Goal: Task Accomplishment & Management: Complete application form

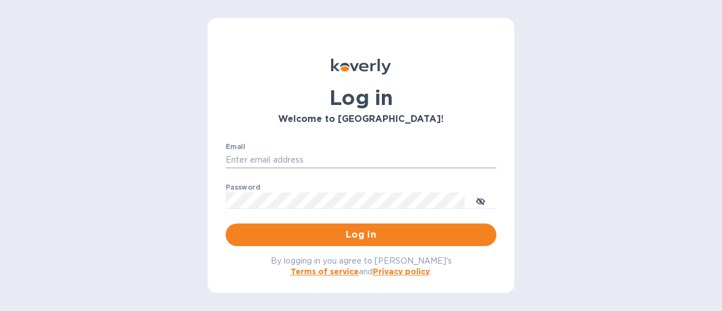
click at [298, 156] on input "Email" at bounding box center [361, 160] width 271 height 17
type input "rick@thevinbin.com"
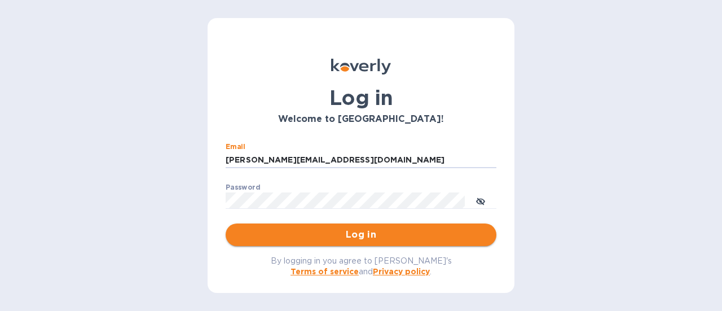
click at [338, 232] on span "Log in" at bounding box center [361, 235] width 253 height 14
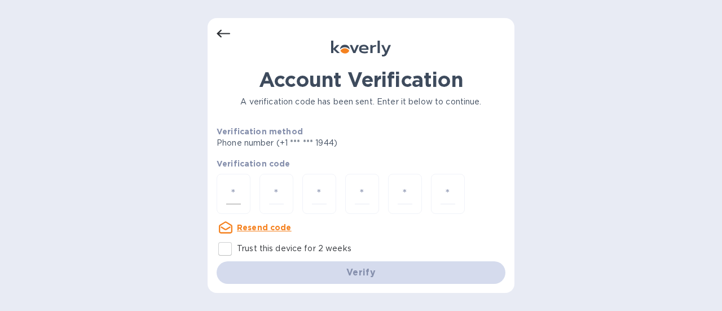
click at [231, 193] on input "number" at bounding box center [233, 193] width 15 height 21
type input "6"
type input "7"
type input "2"
type input "9"
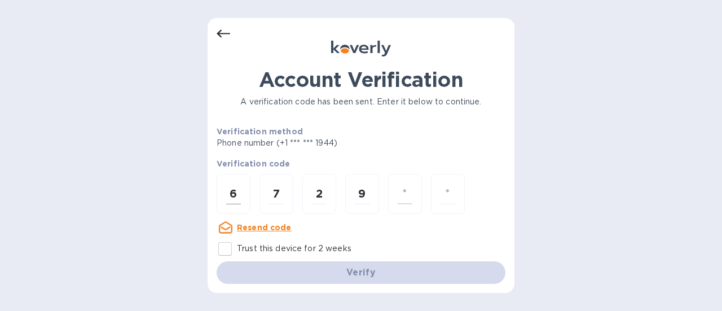
type input "1"
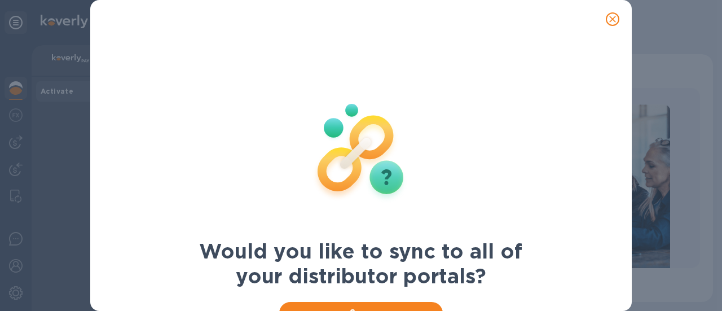
scroll to position [47, 0]
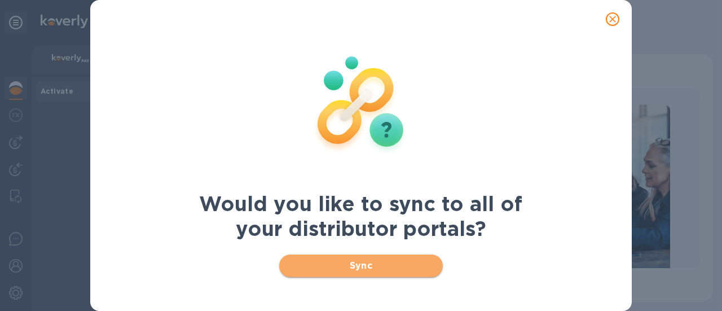
click at [364, 265] on span "Sync" at bounding box center [361, 266] width 146 height 14
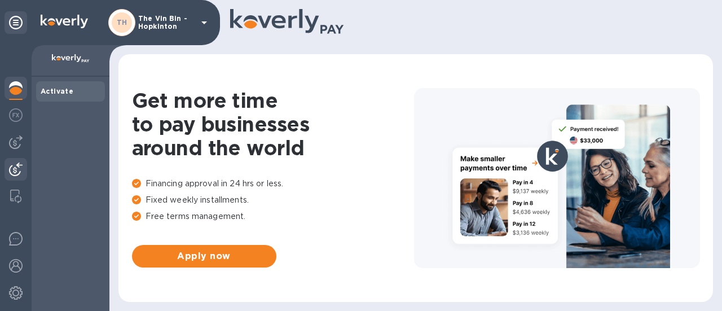
click at [17, 174] on img at bounding box center [16, 169] width 14 height 14
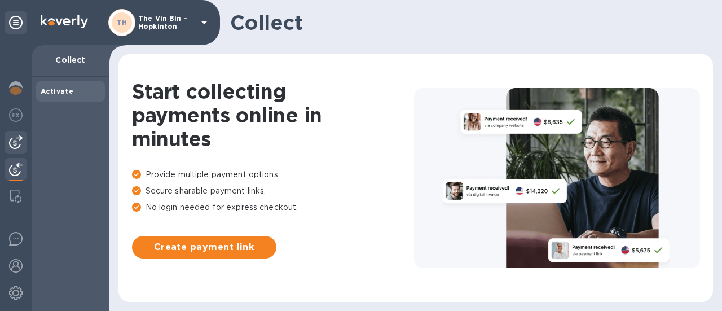
click at [15, 147] on img at bounding box center [16, 142] width 14 height 14
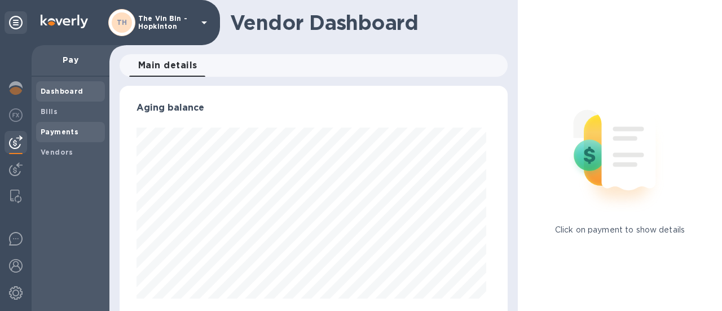
scroll to position [244, 383]
click at [79, 136] on span "Payments" at bounding box center [71, 131] width 60 height 11
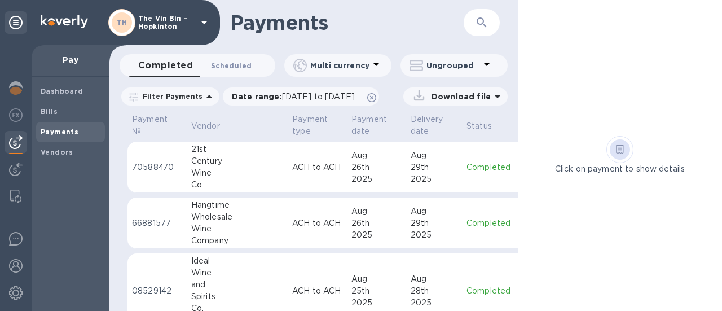
click at [233, 64] on span "Scheduled 0" at bounding box center [231, 66] width 41 height 12
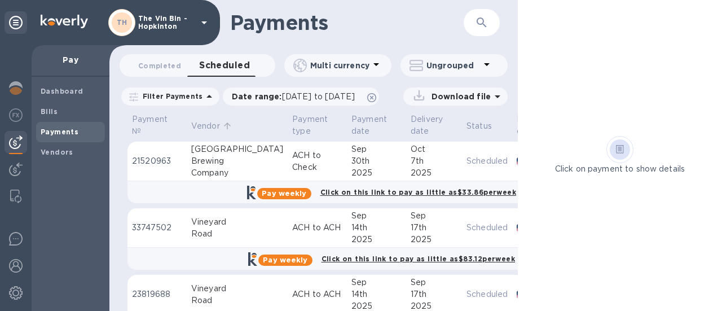
click at [211, 123] on p "Vendor" at bounding box center [205, 126] width 29 height 12
click at [165, 63] on span "Completed 0" at bounding box center [159, 66] width 43 height 12
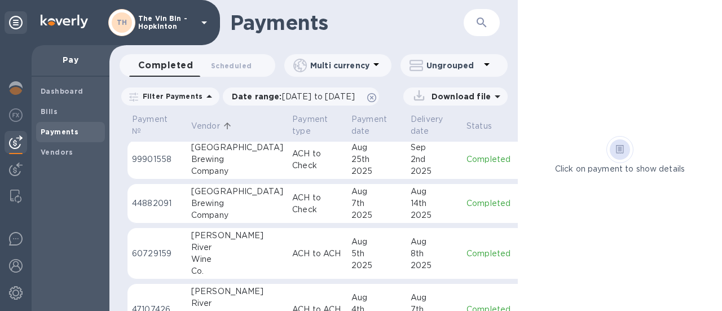
scroll to position [226, 0]
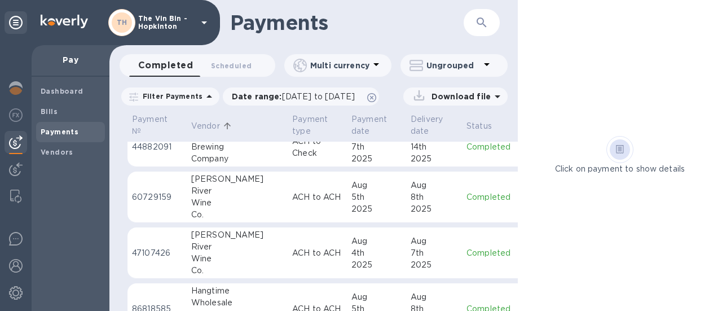
click at [288, 198] on td "ACH to ACH" at bounding box center [317, 196] width 59 height 51
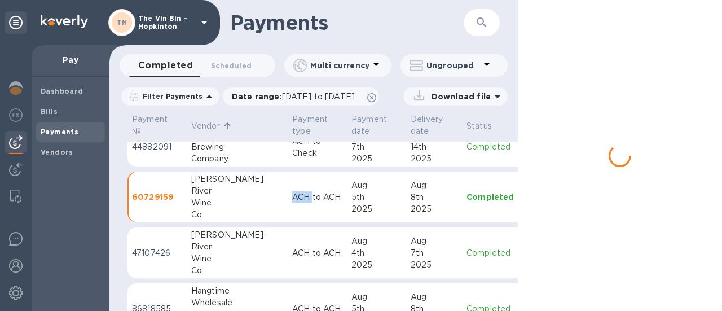
click at [288, 198] on td "ACH to ACH" at bounding box center [317, 196] width 59 height 51
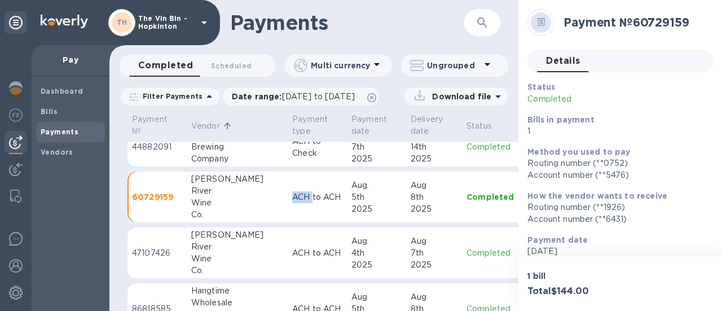
scroll to position [113, 0]
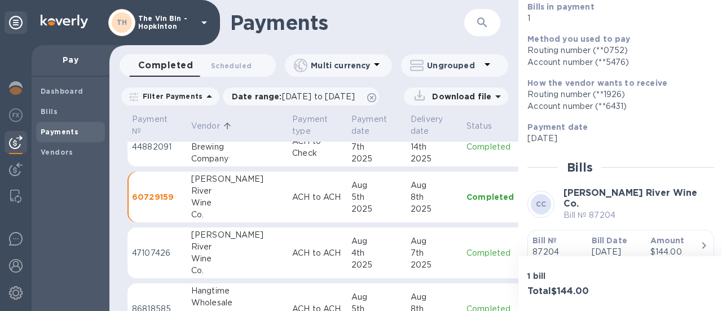
click at [236, 244] on td "[PERSON_NAME] River Wine Co." at bounding box center [237, 252] width 101 height 51
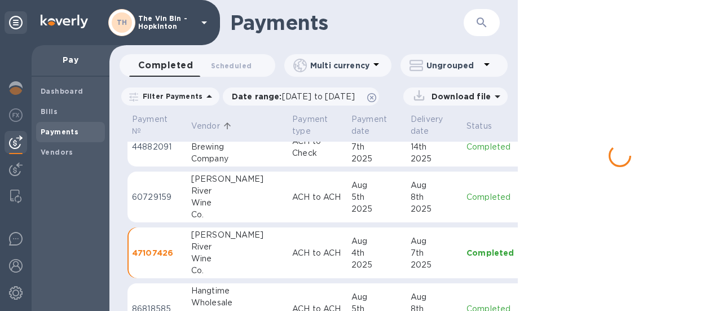
click at [236, 244] on td "[PERSON_NAME] River Wine Co." at bounding box center [237, 252] width 101 height 51
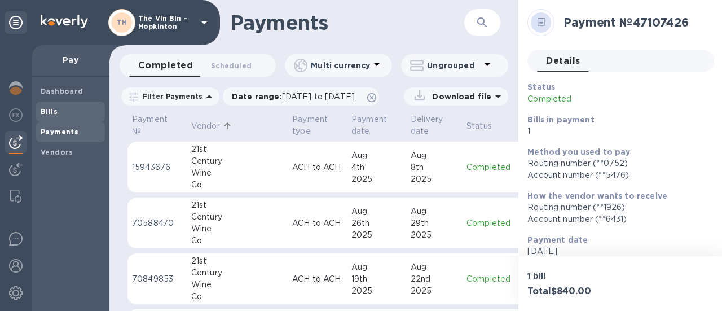
click at [54, 116] on span "Bills" at bounding box center [49, 111] width 17 height 11
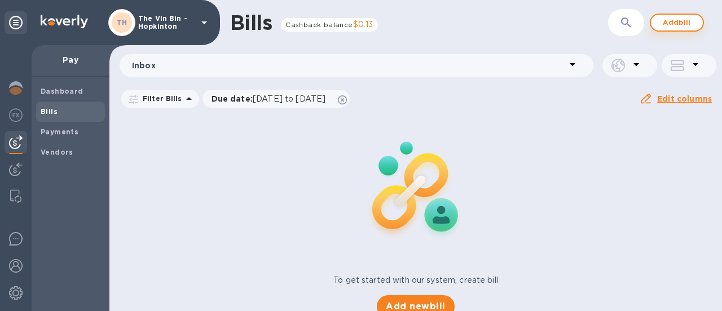
click at [675, 23] on span "Add bill" at bounding box center [677, 23] width 34 height 14
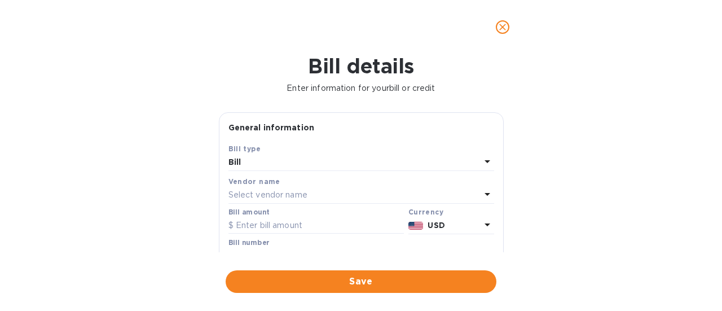
click at [281, 193] on p "Select vendor name" at bounding box center [267, 195] width 79 height 12
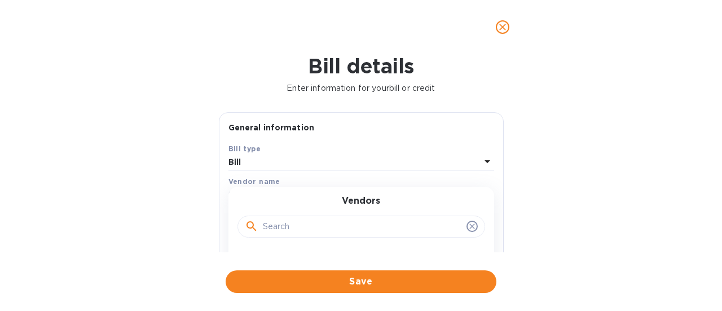
click at [282, 219] on input "text" at bounding box center [362, 226] width 199 height 17
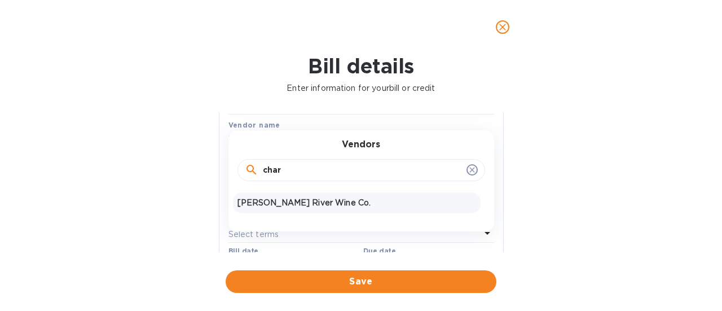
type input "char"
click at [286, 200] on p "[PERSON_NAME] River Wine Co." at bounding box center [356, 203] width 238 height 12
type input "[DATE]"
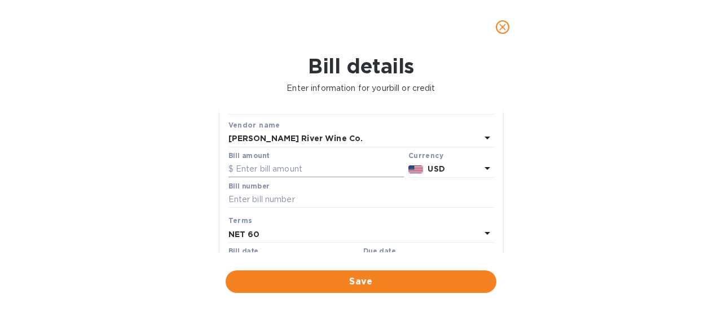
click at [278, 170] on input "text" at bounding box center [315, 169] width 175 height 17
type input "512"
click at [268, 191] on input "text" at bounding box center [361, 199] width 266 height 17
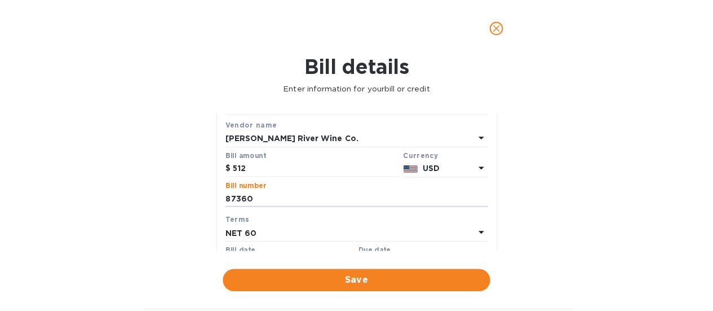
scroll to position [113, 0]
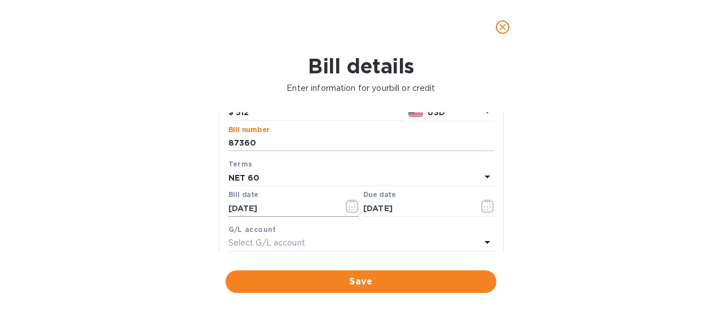
type input "87360"
click at [353, 206] on icon "button" at bounding box center [352, 206] width 13 height 14
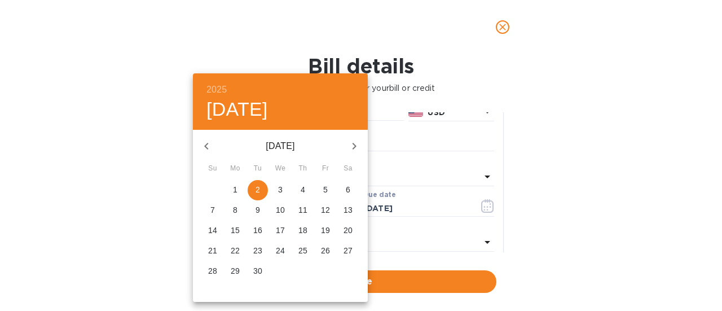
click at [207, 149] on icon "button" at bounding box center [207, 146] width 14 height 14
click at [260, 190] on span "1" at bounding box center [257, 189] width 20 height 11
type input "[DATE]"
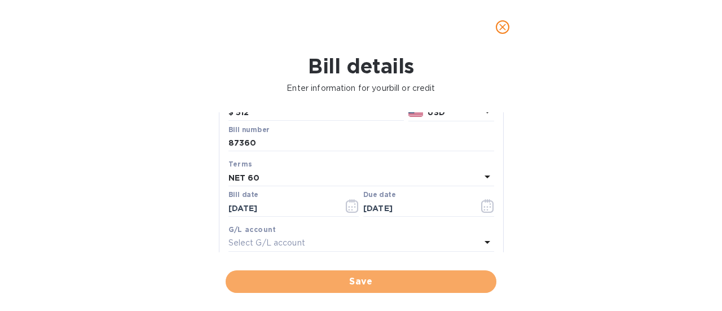
click at [361, 275] on span "Save" at bounding box center [361, 282] width 253 height 14
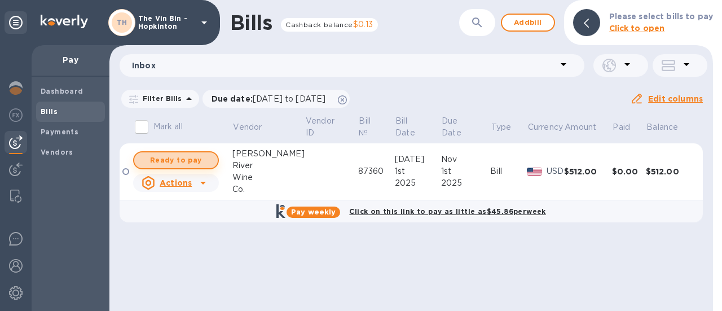
click at [195, 164] on span "Ready to pay" at bounding box center [175, 160] width 65 height 14
checkbox input "true"
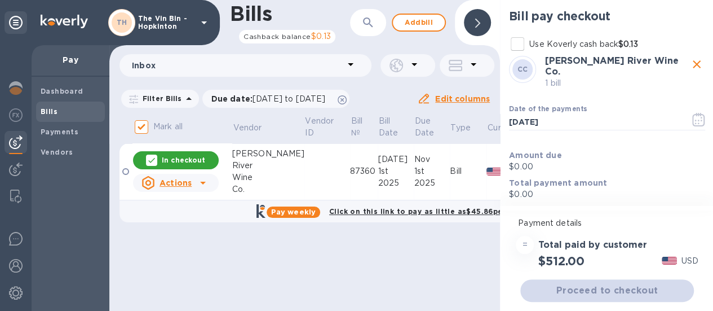
scroll to position [8, 0]
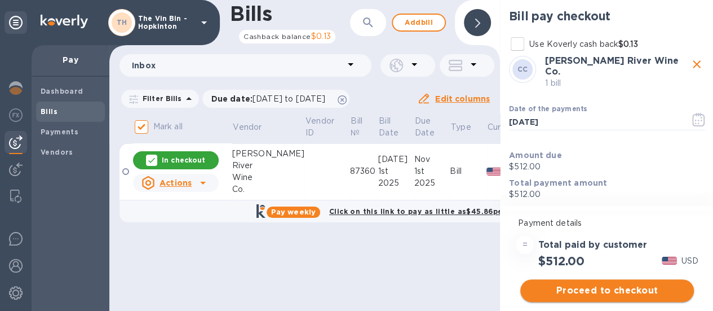
click at [612, 284] on span "Proceed to checkout" at bounding box center [607, 291] width 156 height 14
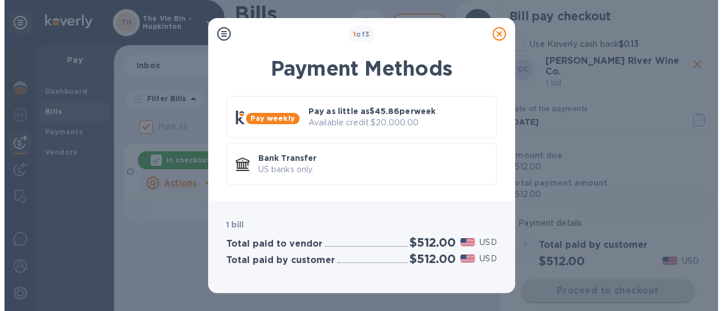
scroll to position [0, 0]
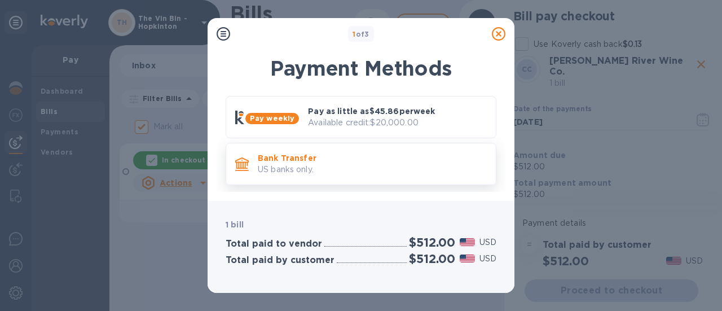
click at [291, 174] on p "US banks only." at bounding box center [372, 169] width 229 height 12
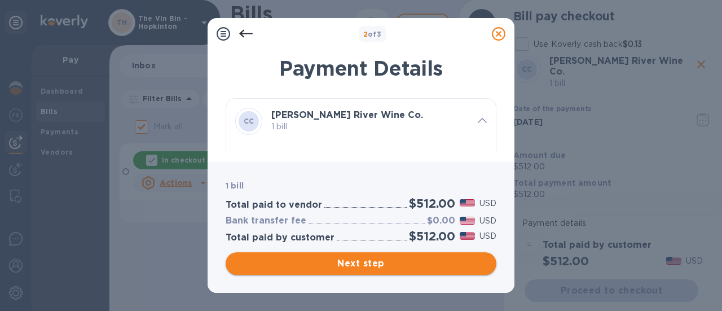
click at [362, 265] on span "Next step" at bounding box center [361, 264] width 253 height 14
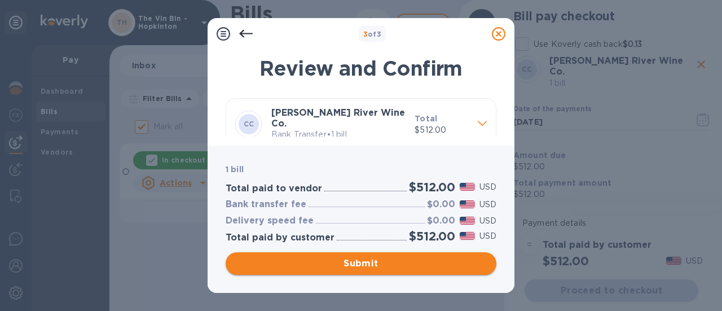
click at [371, 264] on span "Submit" at bounding box center [361, 264] width 253 height 14
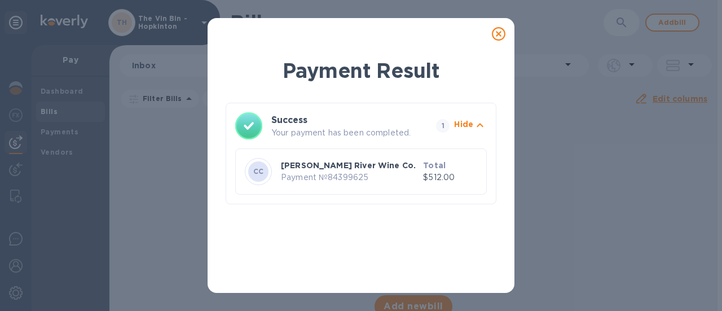
click at [499, 31] on icon at bounding box center [499, 34] width 14 height 14
